Goal: Find specific page/section: Locate a particular part of the current website

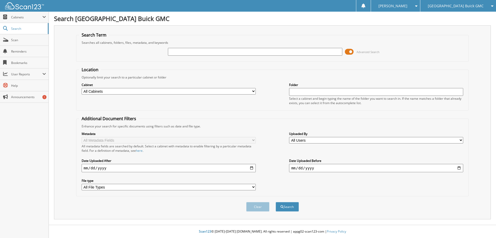
click at [349, 53] on span at bounding box center [349, 52] width 9 height 8
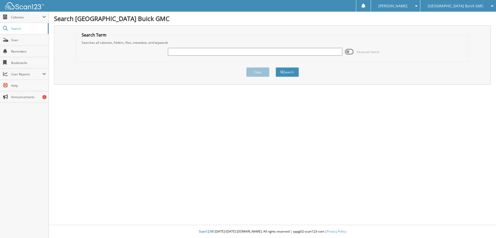
click at [286, 50] on input "text" at bounding box center [255, 52] width 174 height 8
type input "g42461a"
click at [276, 67] on button "Search" at bounding box center [287, 72] width 23 height 10
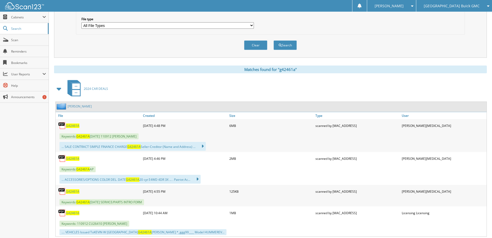
scroll to position [207, 0]
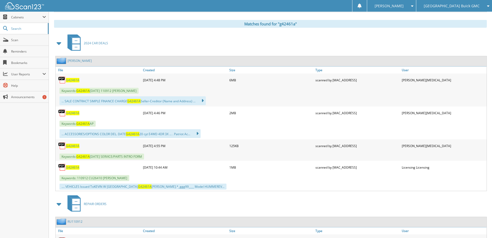
click at [73, 79] on span "G42461A" at bounding box center [72, 80] width 13 height 4
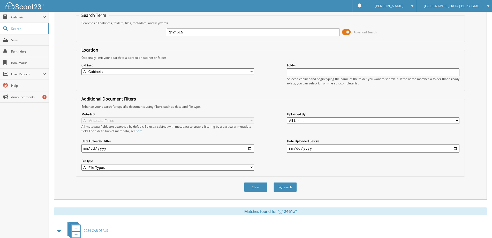
scroll to position [0, 0]
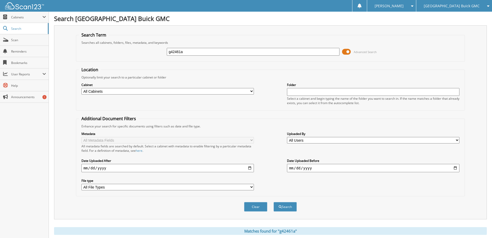
click at [347, 49] on span at bounding box center [346, 52] width 9 height 8
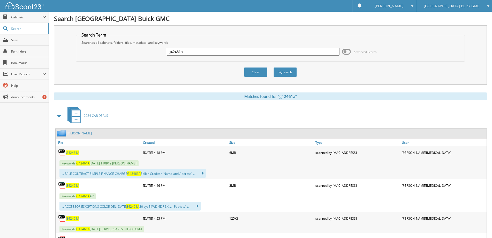
click at [267, 50] on input "g42461a" at bounding box center [253, 52] width 172 height 8
type input "g43080a"
click at [273, 67] on button "Search" at bounding box center [284, 72] width 23 height 10
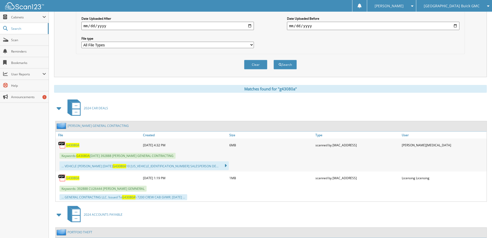
scroll to position [181, 0]
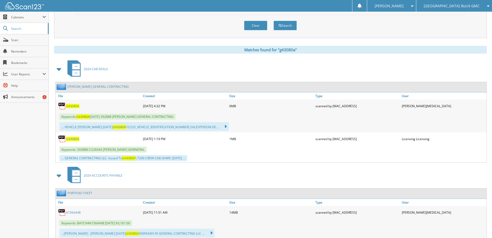
click at [77, 107] on span "G43080A" at bounding box center [72, 106] width 13 height 4
